Goal: Task Accomplishment & Management: Manage account settings

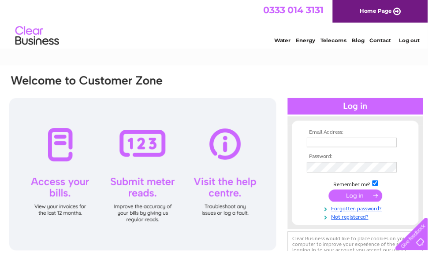
click at [344, 144] on input "text" at bounding box center [355, 144] width 91 height 10
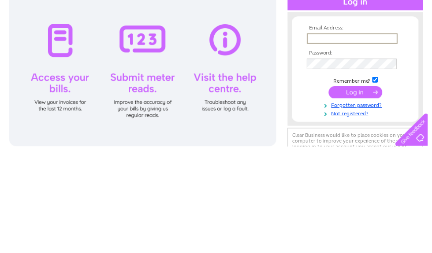
scroll to position [105, 0]
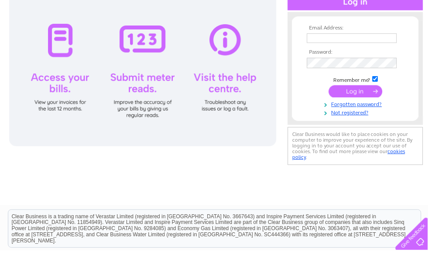
type input "enquiries@barrhill-farm-holidays.co.uk"
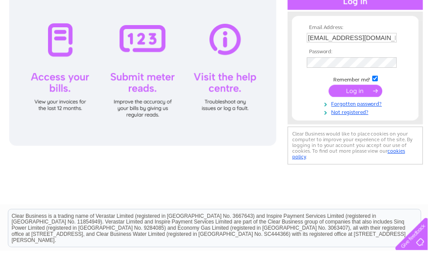
click at [363, 96] on input "submit" at bounding box center [359, 92] width 54 height 12
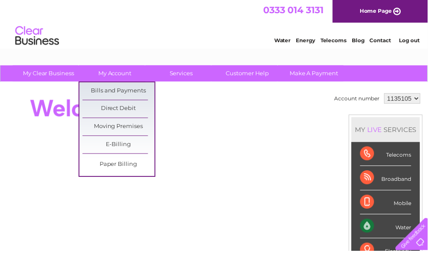
click at [132, 92] on link "Bills and Payments" at bounding box center [119, 92] width 73 height 18
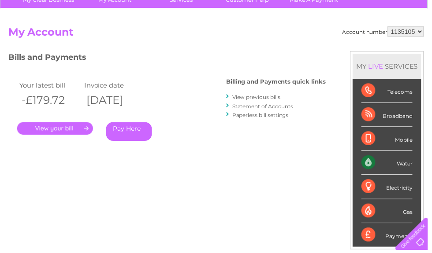
scroll to position [75, 0]
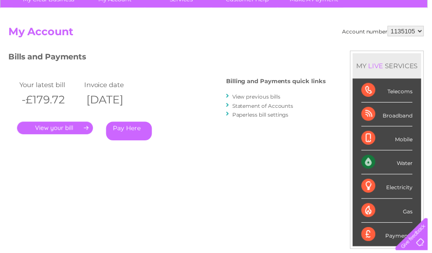
click at [59, 130] on link "." at bounding box center [55, 129] width 77 height 13
